Goal: Transaction & Acquisition: Purchase product/service

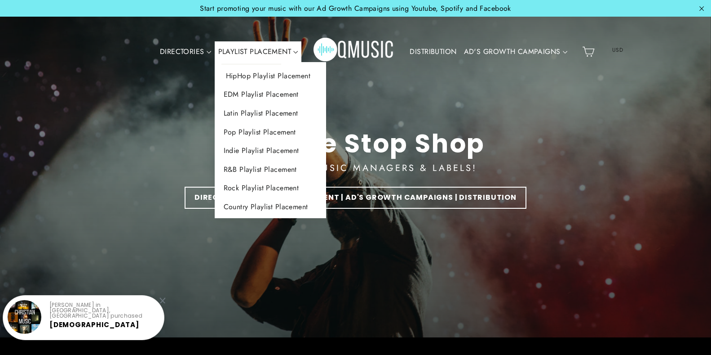
click at [276, 75] on link "HipHop Playlist Placement" at bounding box center [271, 76] width 112 height 19
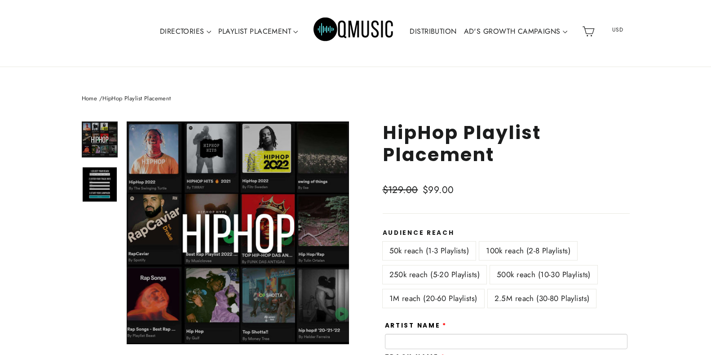
scroll to position [44, 0]
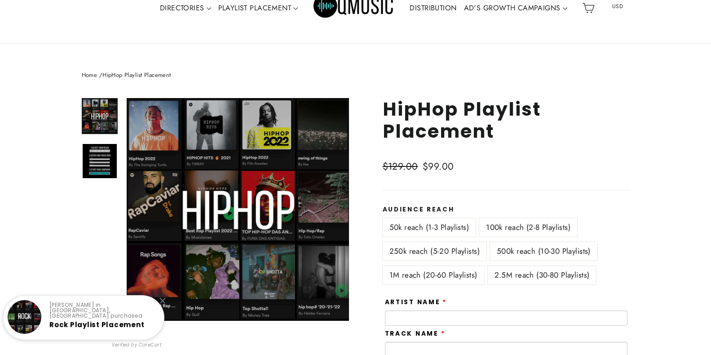
click at [516, 229] on label "100k reach (2-8 Playlists)" at bounding box center [529, 227] width 98 height 18
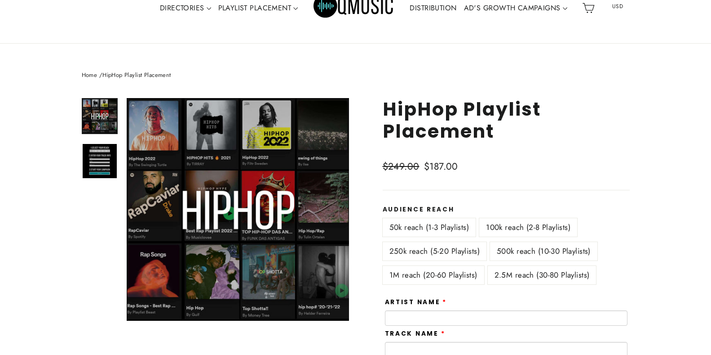
click at [415, 227] on label "50k reach (1-3 Playlists)" at bounding box center [429, 227] width 93 height 18
click at [514, 227] on label "100k reach (2-8 Playlists)" at bounding box center [529, 227] width 98 height 18
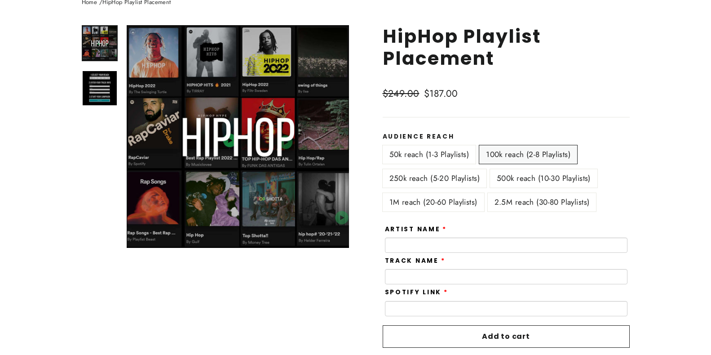
scroll to position [89, 0]
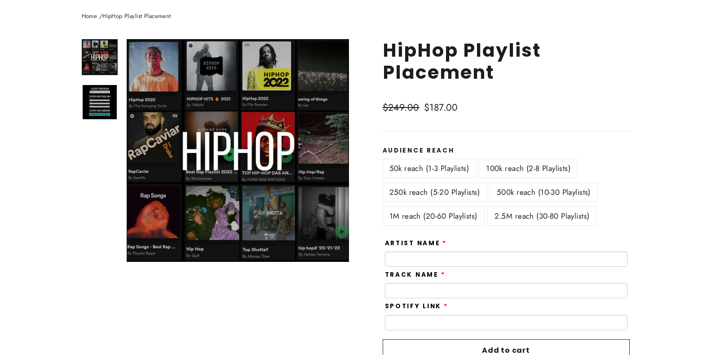
click at [526, 191] on label "500k reach (10-30 Playlists)" at bounding box center [543, 192] width 107 height 18
click at [446, 193] on label "250k reach (5-20 Playlists)" at bounding box center [435, 192] width 104 height 18
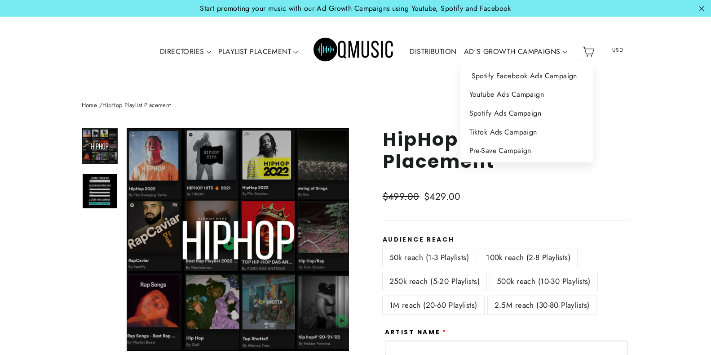
click at [542, 75] on link "Spotify Facebook Ads Campaign" at bounding box center [527, 76] width 133 height 19
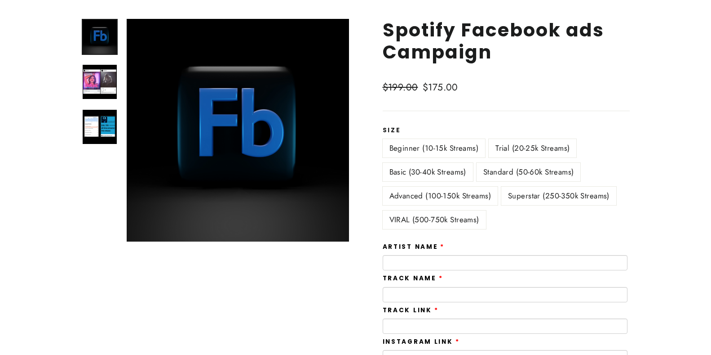
scroll to position [78, 0]
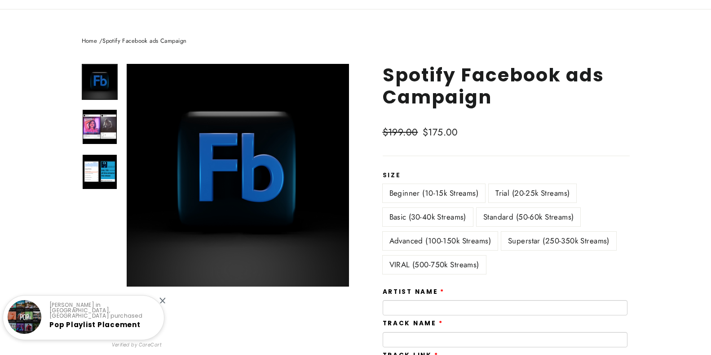
click at [427, 213] on label "Basic (30-40k Streams)" at bounding box center [428, 217] width 90 height 18
